Goal: Task Accomplishment & Management: Complete application form

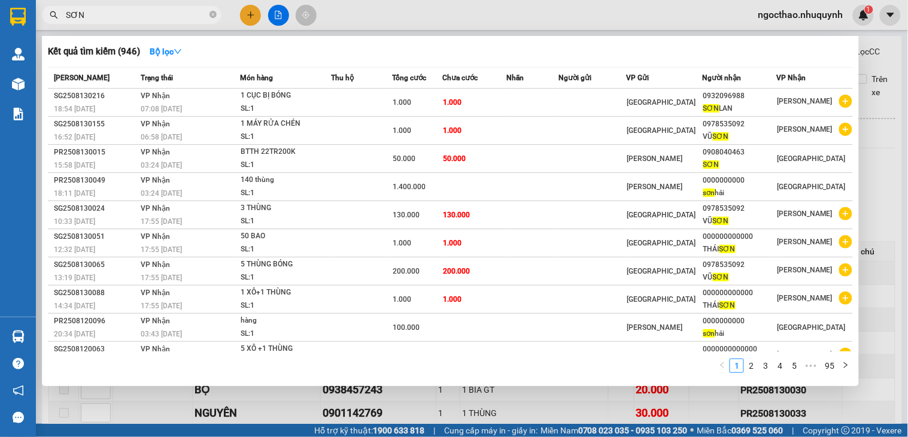
scroll to position [97, 0]
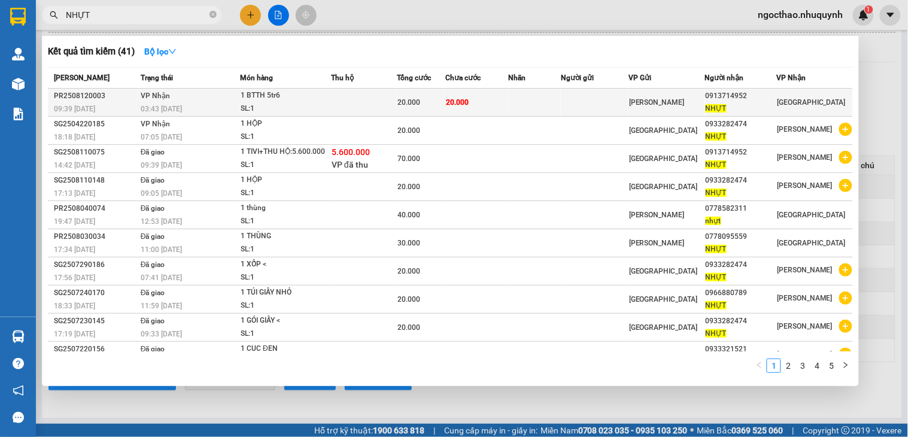
type input "NHỰT"
click at [542, 96] on td at bounding box center [535, 103] width 52 height 28
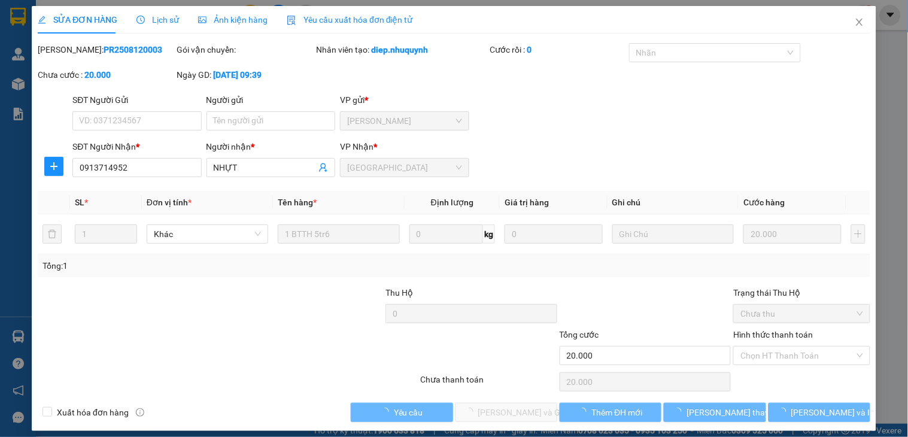
type input "0913714952"
type input "NHỰT"
type input "20.000"
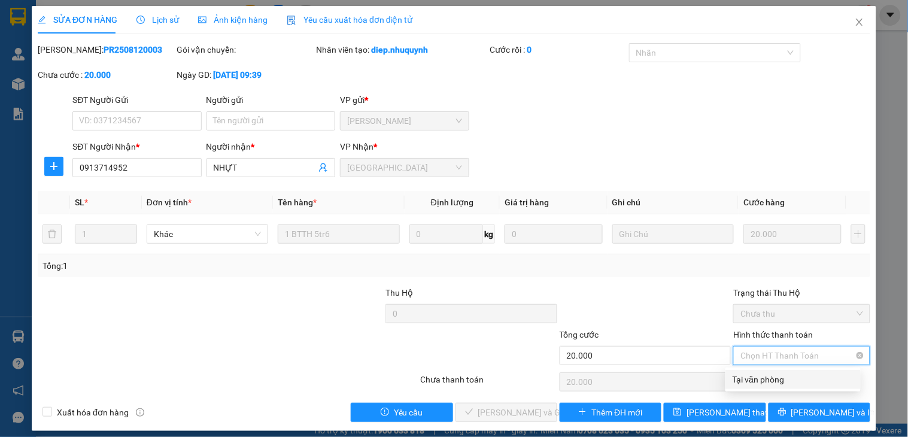
click at [791, 361] on span "Chọn HT Thanh Toán" at bounding box center [801, 356] width 122 height 18
click at [794, 354] on span "Chọn HT Thanh Toán" at bounding box center [801, 356] width 122 height 18
click at [771, 377] on div "Tại văn phòng" at bounding box center [793, 379] width 121 height 13
type input "0"
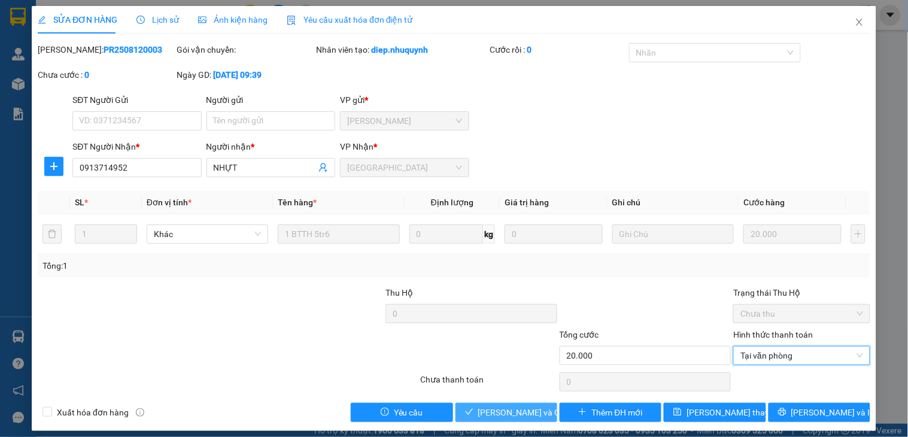
click at [488, 406] on span "[PERSON_NAME] và Giao hàng" at bounding box center [535, 412] width 115 height 13
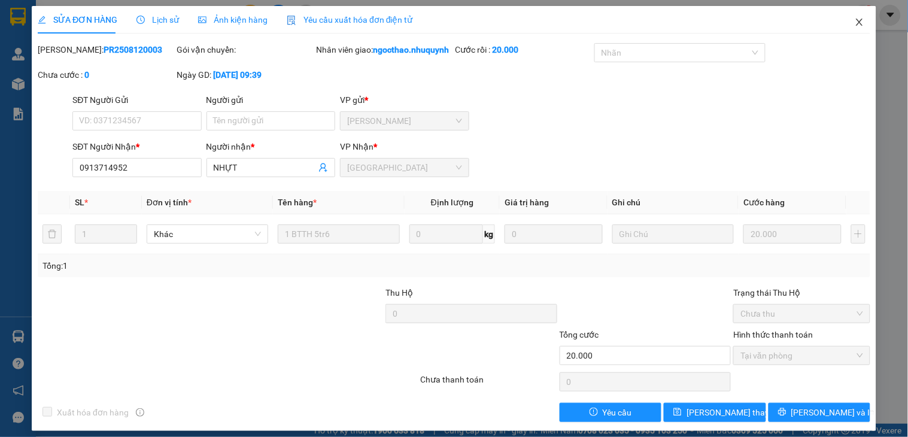
click at [855, 25] on icon "close" at bounding box center [860, 22] width 10 height 10
